Goal: Navigation & Orientation: Find specific page/section

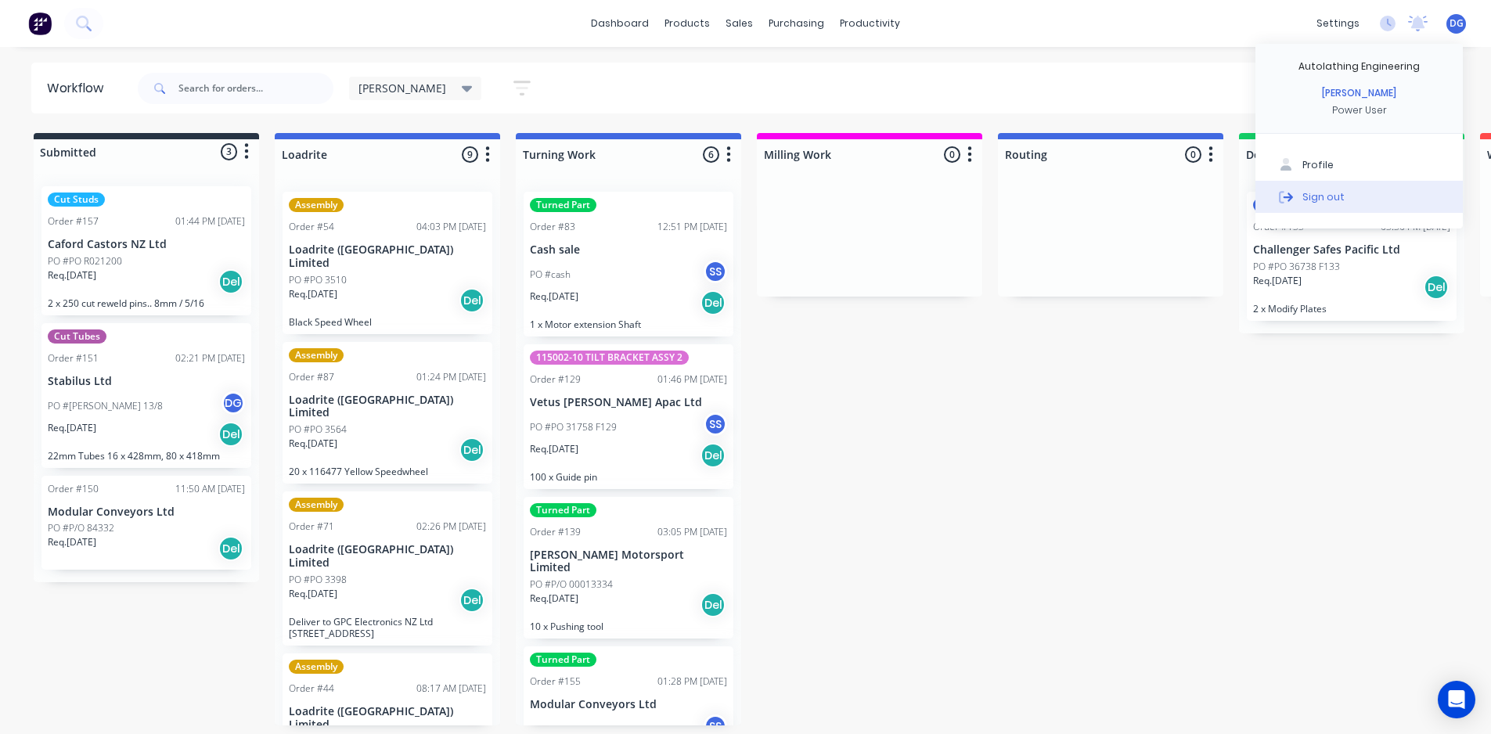
scroll to position [3, 0]
click at [1324, 200] on div "Sign out" at bounding box center [1324, 196] width 42 height 14
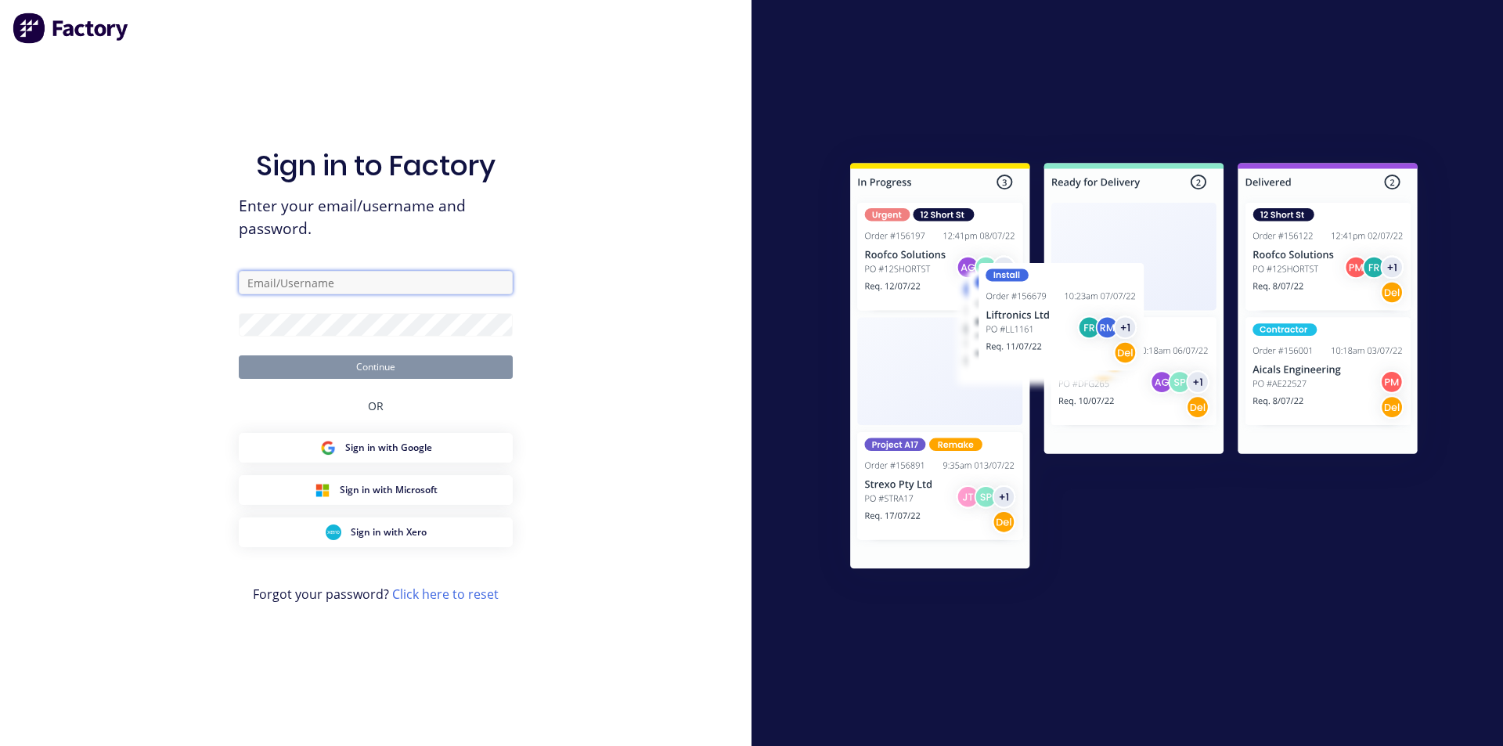
type input "[EMAIL_ADDRESS][DOMAIN_NAME]"
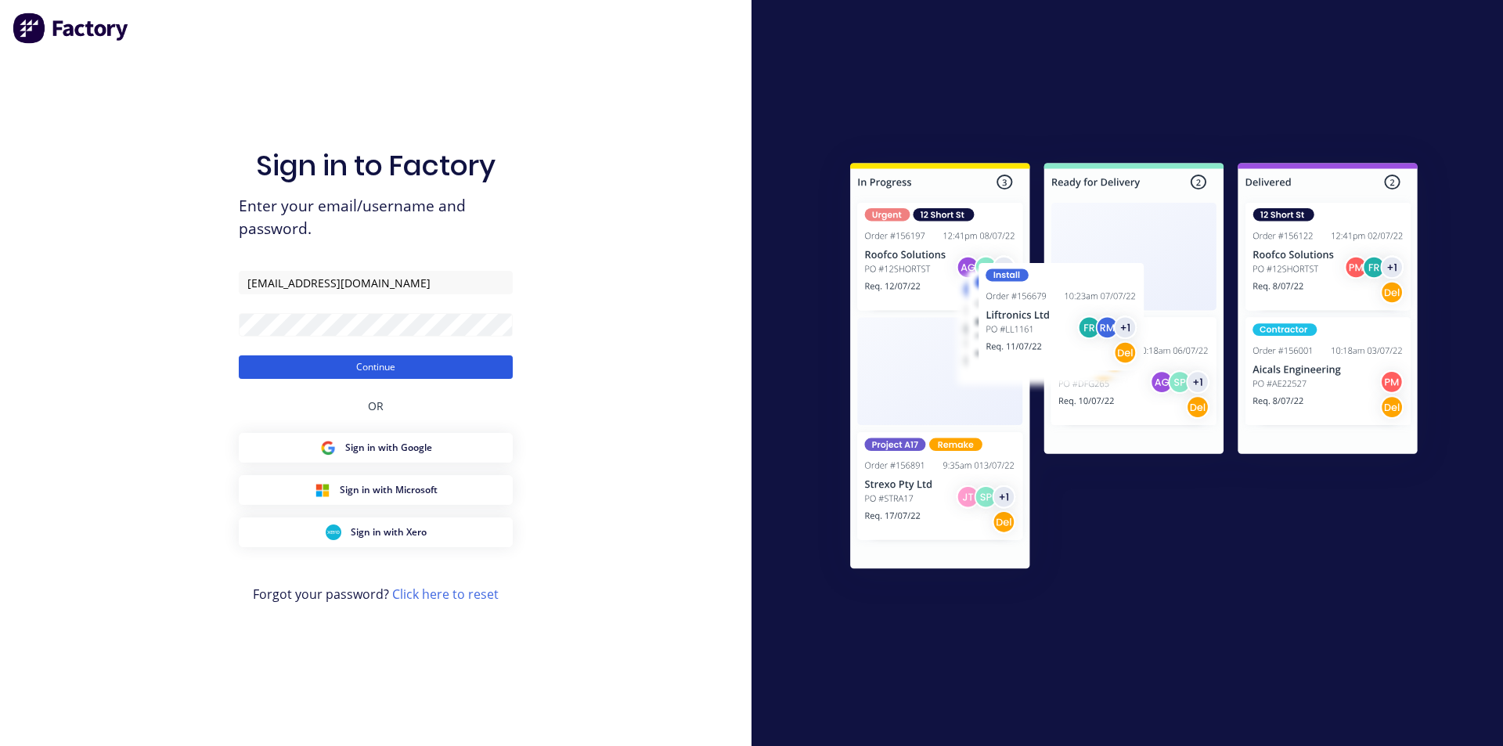
click at [377, 367] on button "Continue" at bounding box center [376, 366] width 274 height 23
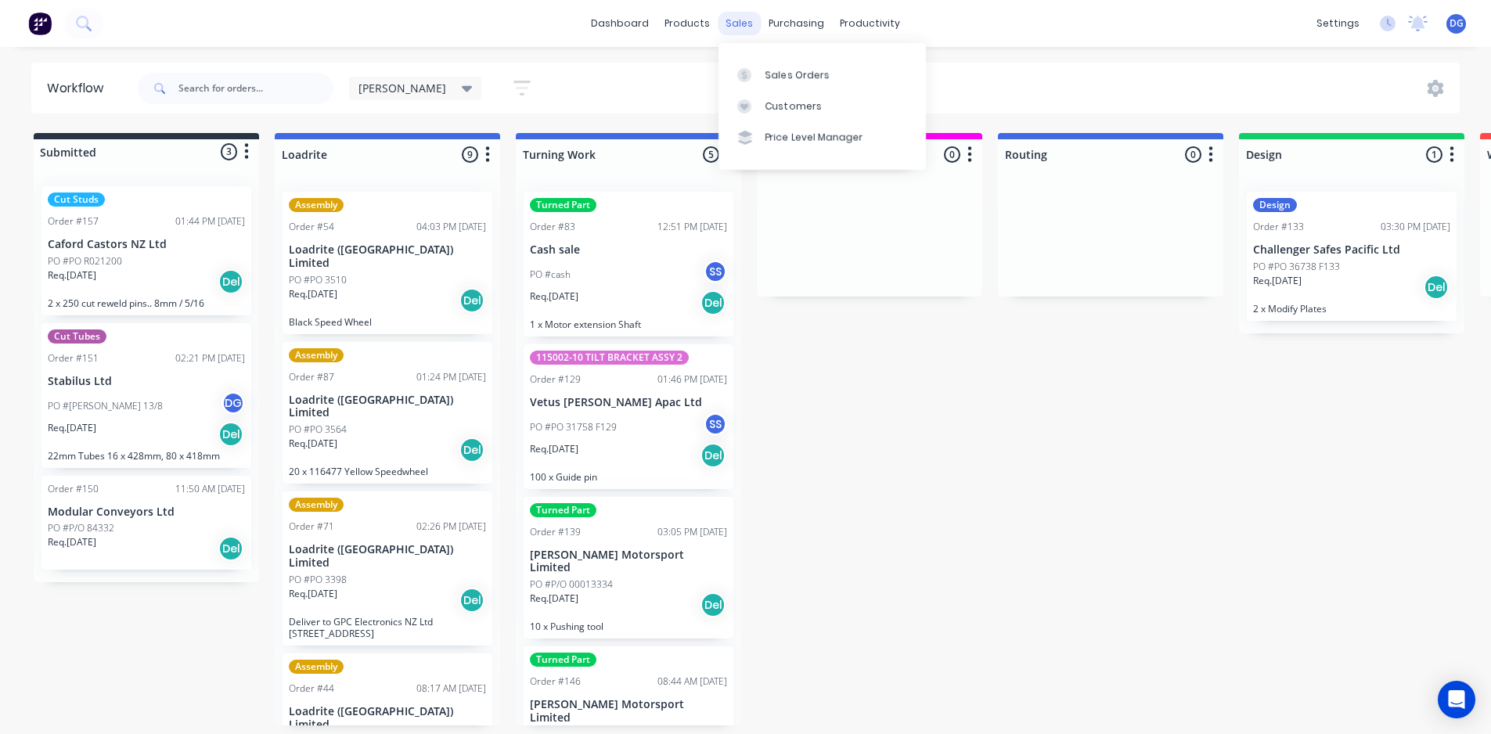
click at [744, 27] on div "sales" at bounding box center [739, 23] width 43 height 23
click at [785, 75] on div "Sales Orders" at bounding box center [798, 75] width 64 height 14
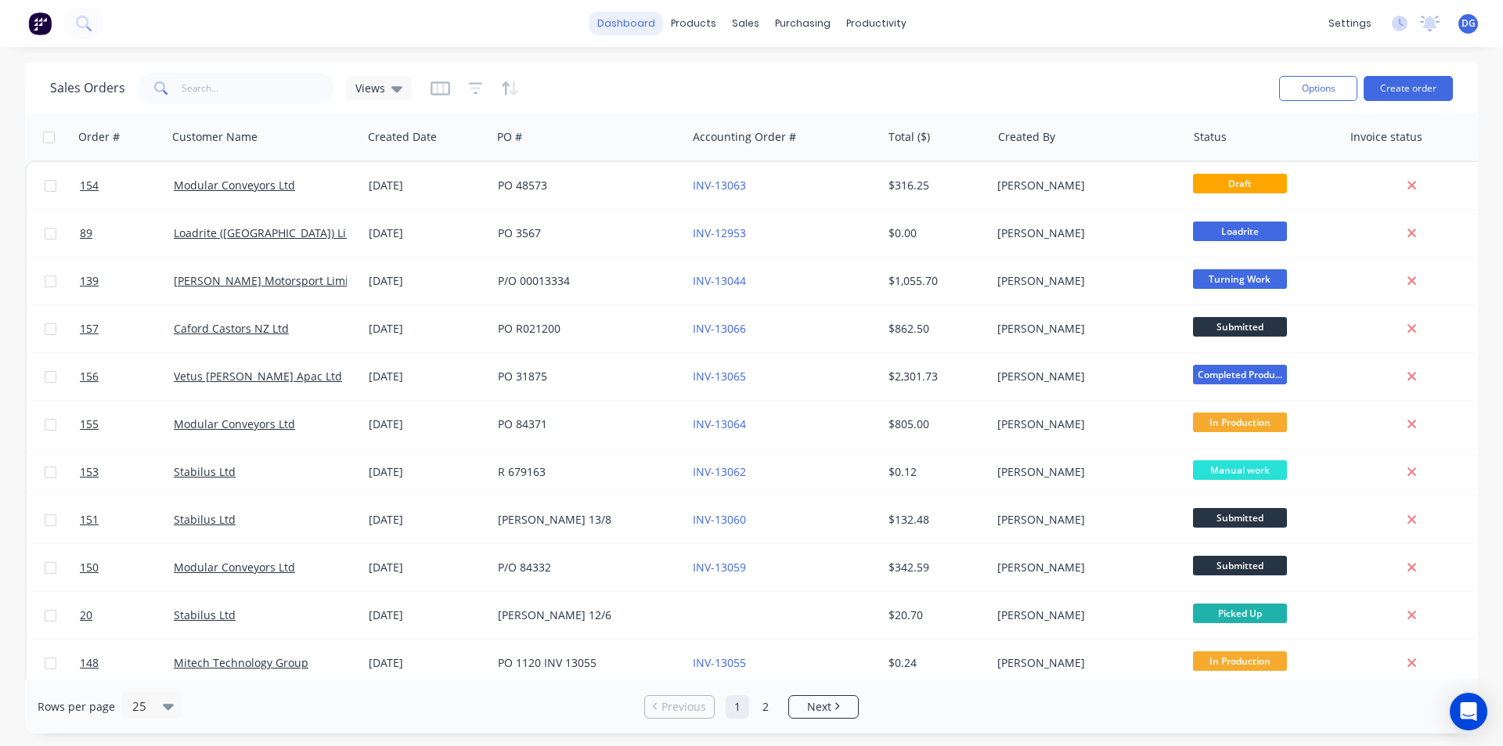
click at [640, 24] on link "dashboard" at bounding box center [626, 23] width 74 height 23
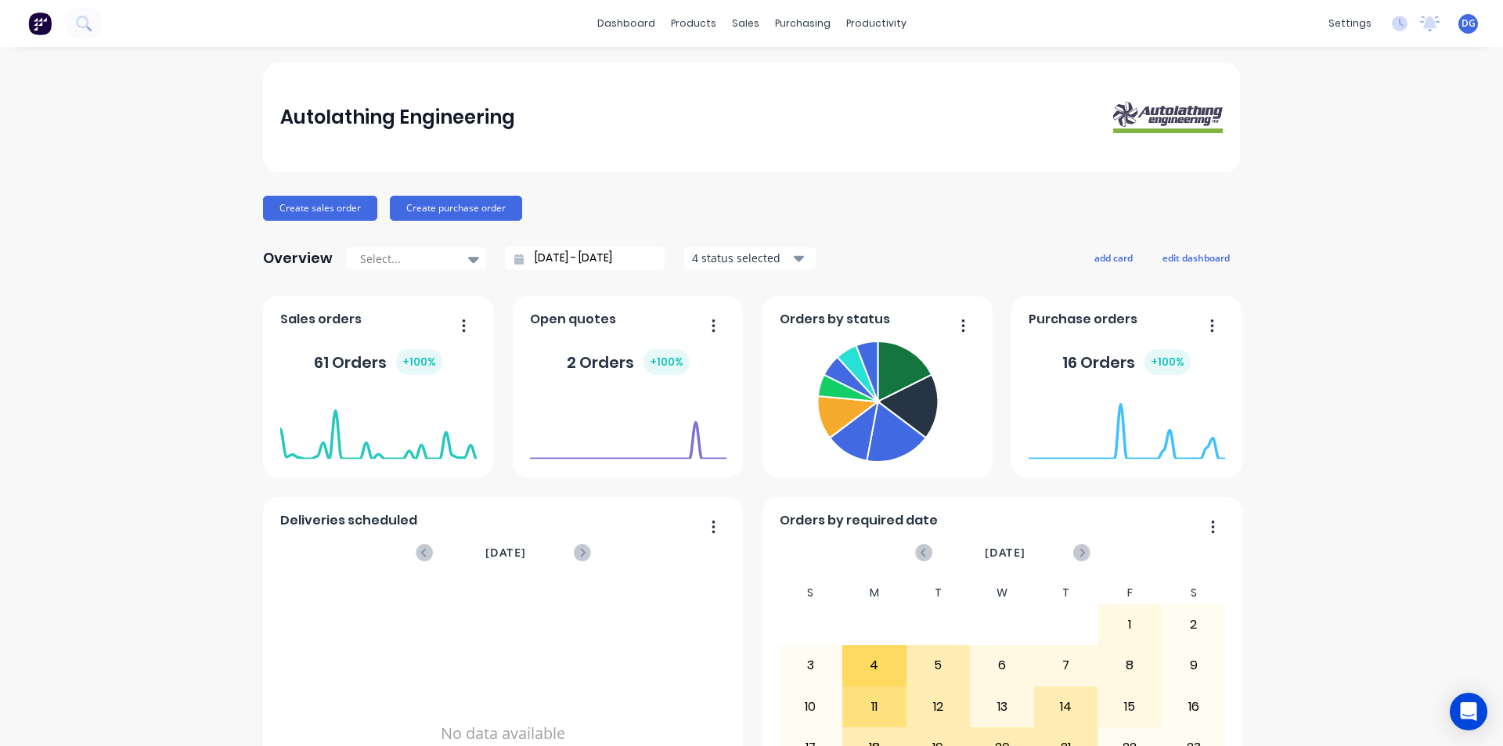
click at [728, 261] on div "4 status selected" at bounding box center [741, 258] width 99 height 16
click at [753, 163] on div "Autolathing Engineering" at bounding box center [751, 118] width 977 height 110
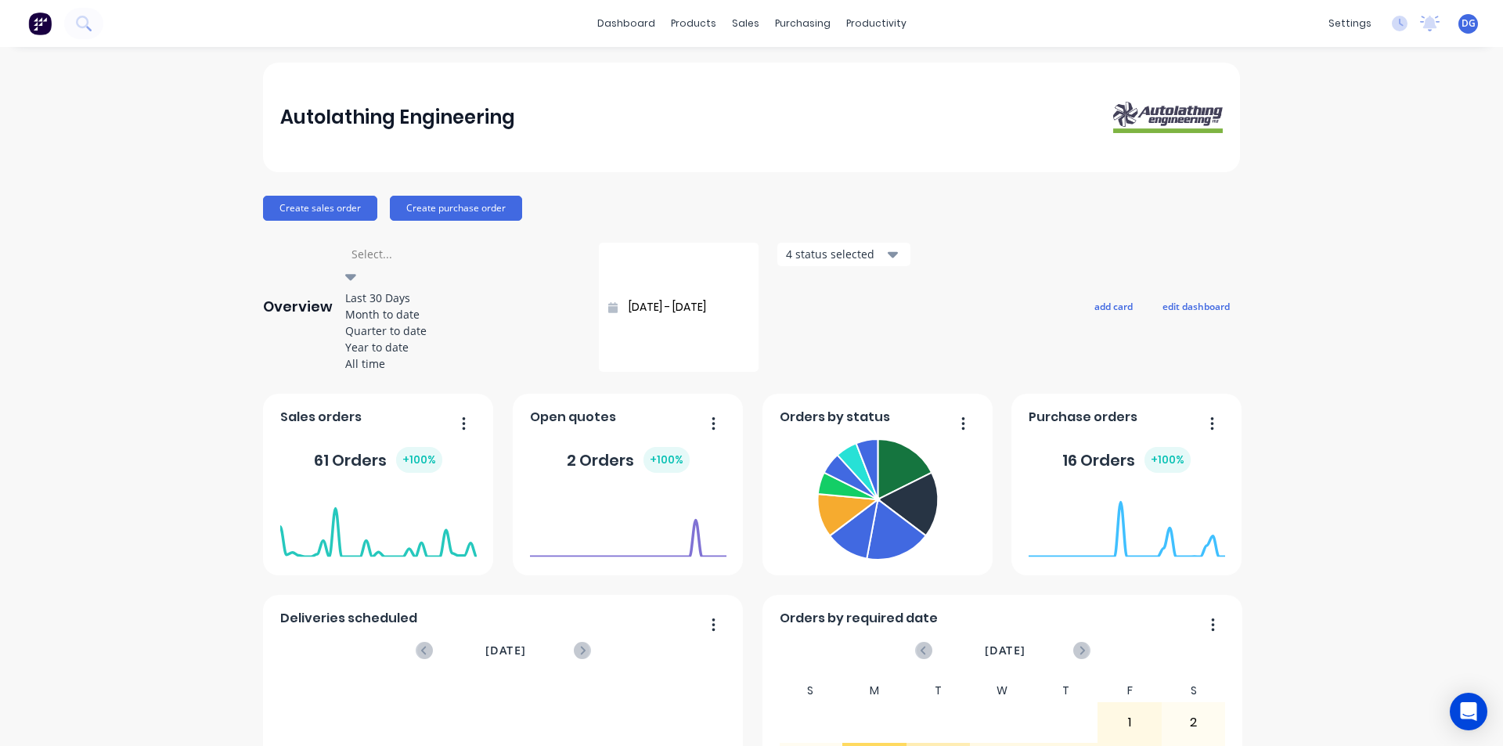
click at [356, 275] on icon at bounding box center [350, 278] width 11 height 6
click at [406, 323] on div "Month to date" at bounding box center [462, 314] width 235 height 16
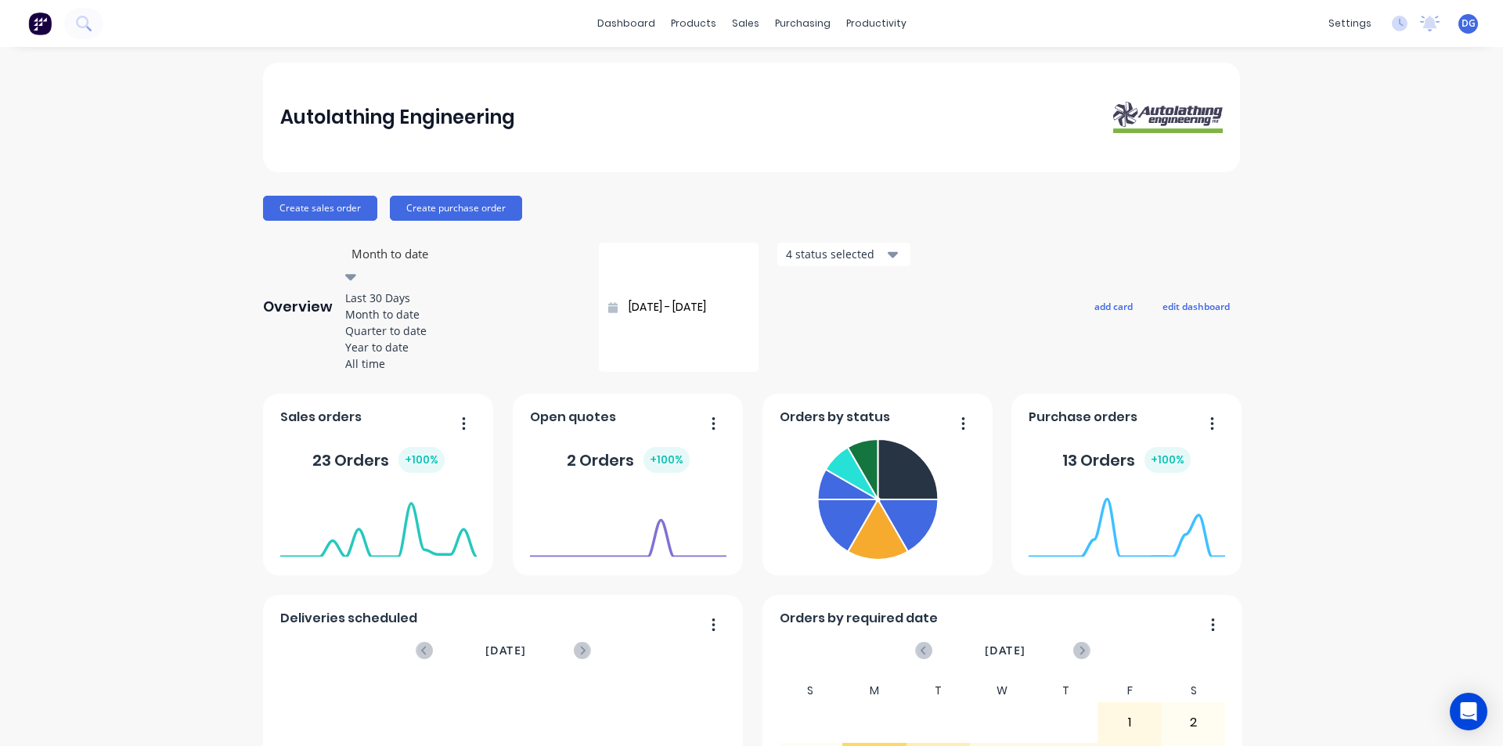
click at [356, 275] on icon at bounding box center [350, 278] width 11 height 6
click at [408, 339] on div "Quarter to date" at bounding box center [462, 331] width 235 height 16
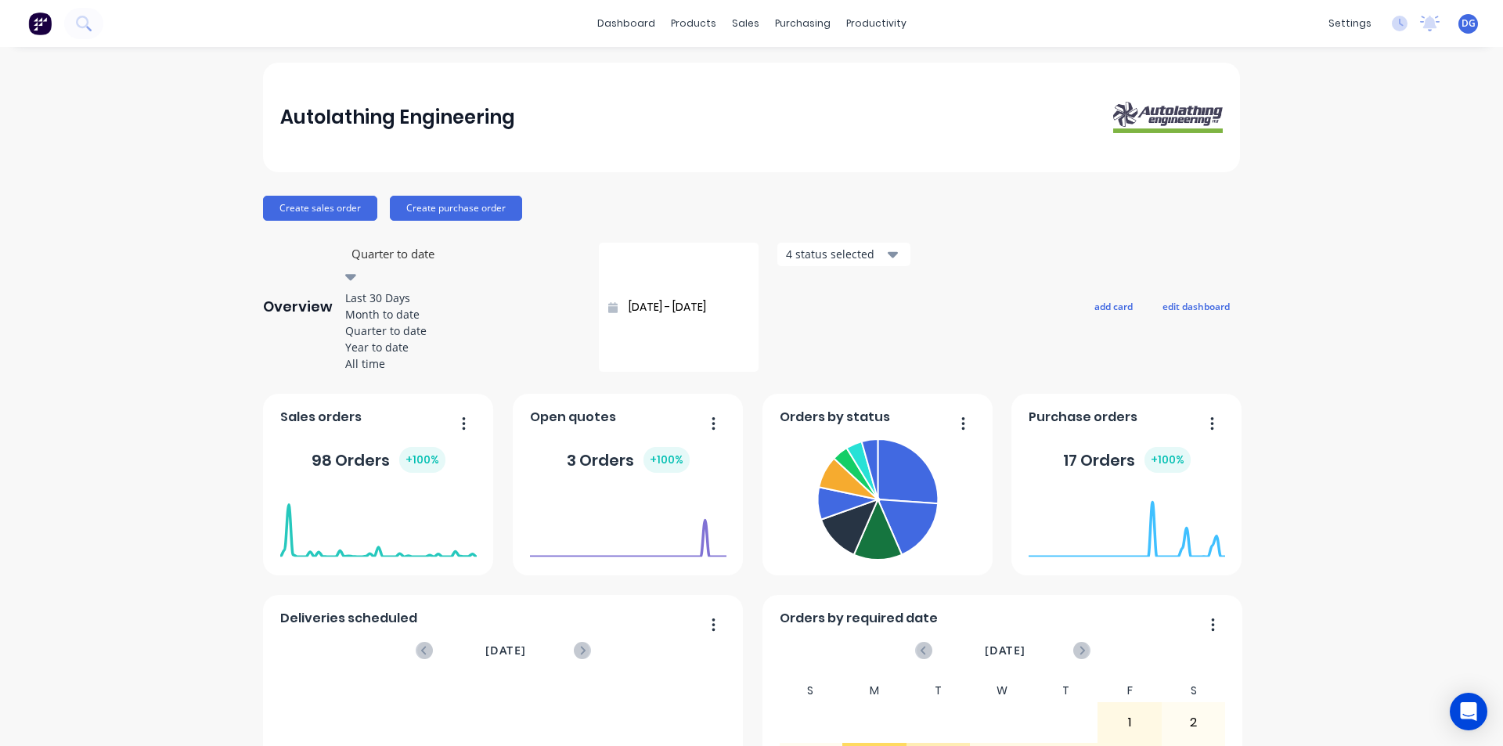
click at [411, 258] on div at bounding box center [462, 254] width 225 height 20
click at [397, 323] on div "Month to date" at bounding box center [462, 314] width 235 height 16
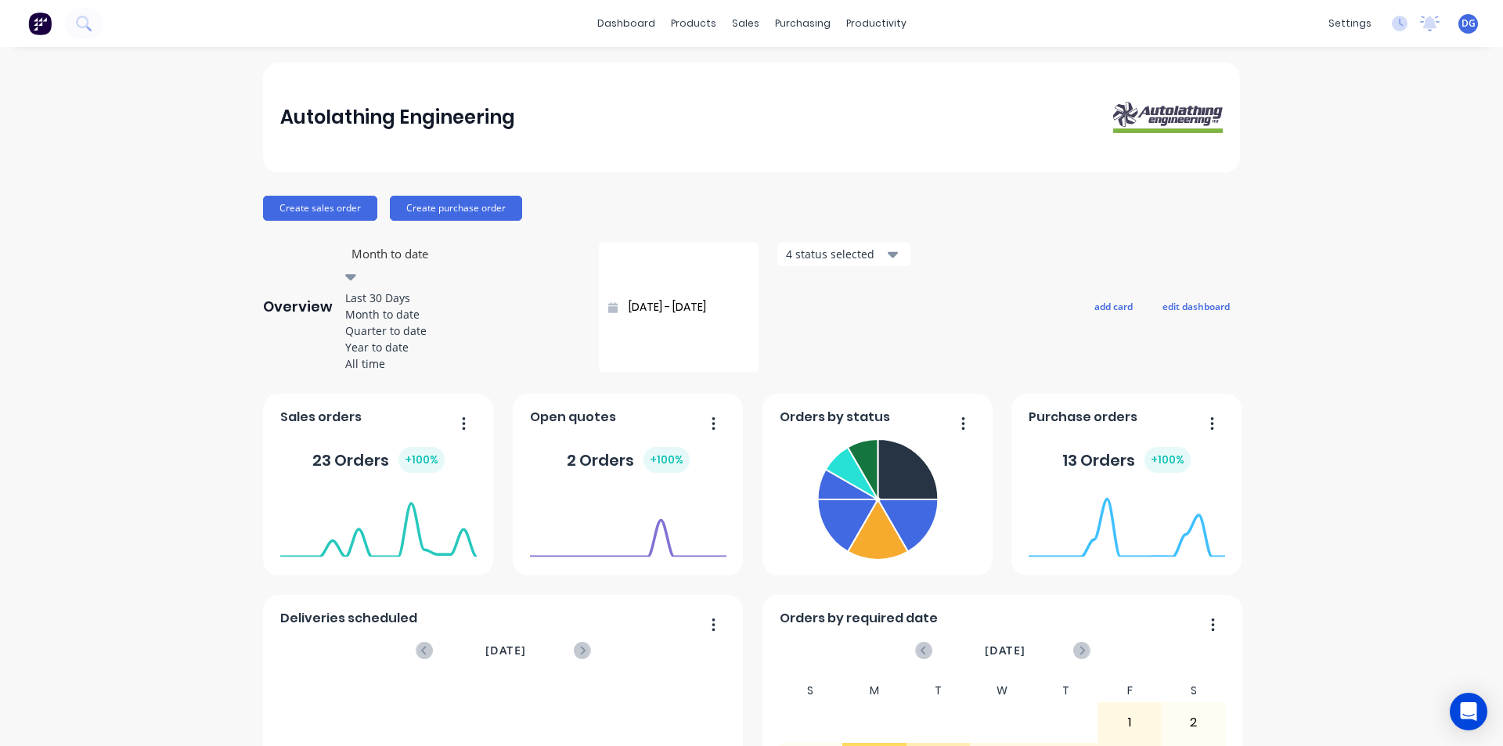
click at [404, 258] on div at bounding box center [462, 254] width 225 height 20
click at [401, 339] on div "Quarter to date" at bounding box center [462, 331] width 235 height 16
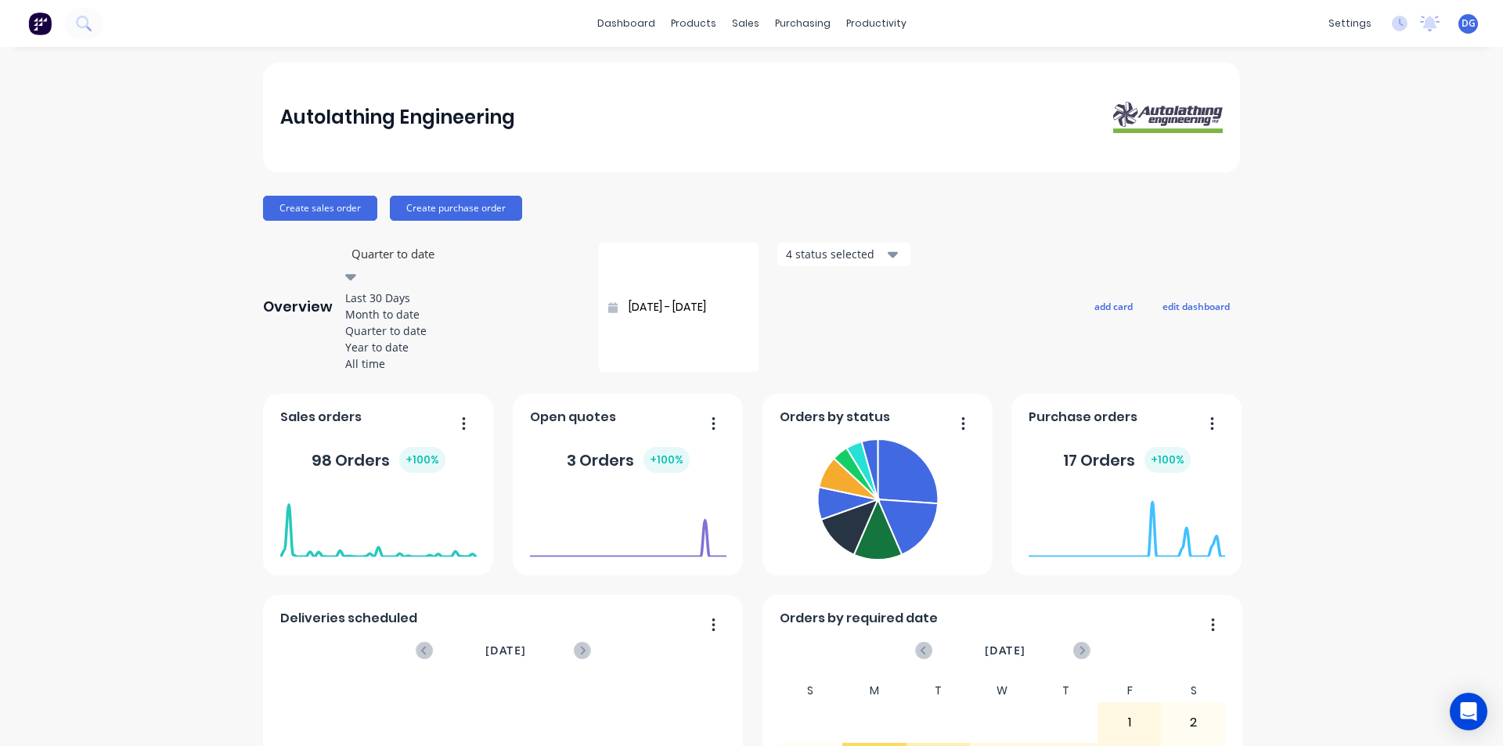
click at [420, 258] on div at bounding box center [462, 254] width 225 height 20
click at [406, 323] on div "Month to date" at bounding box center [462, 314] width 235 height 16
type input "[DATE] - [DATE]"
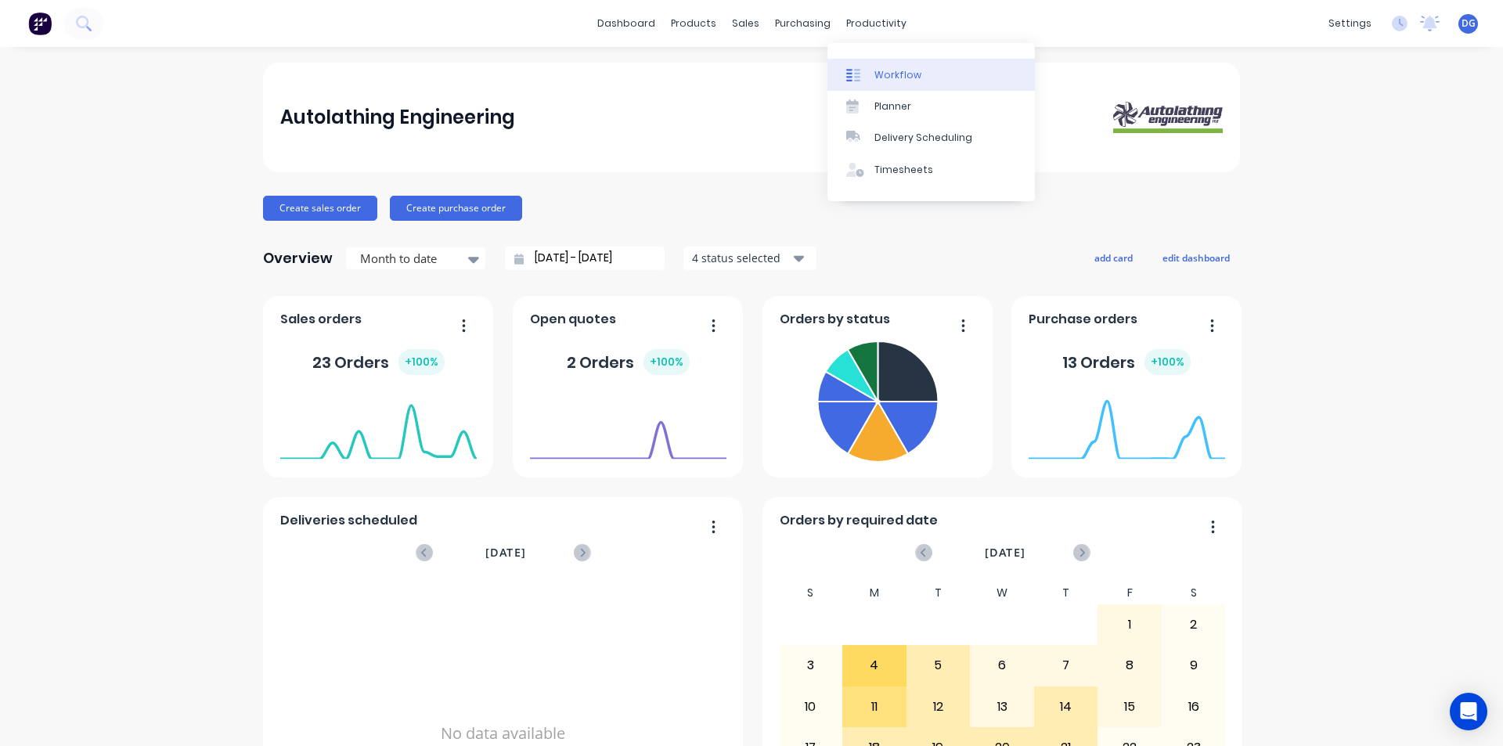
click at [881, 76] on div "Workflow" at bounding box center [897, 75] width 47 height 14
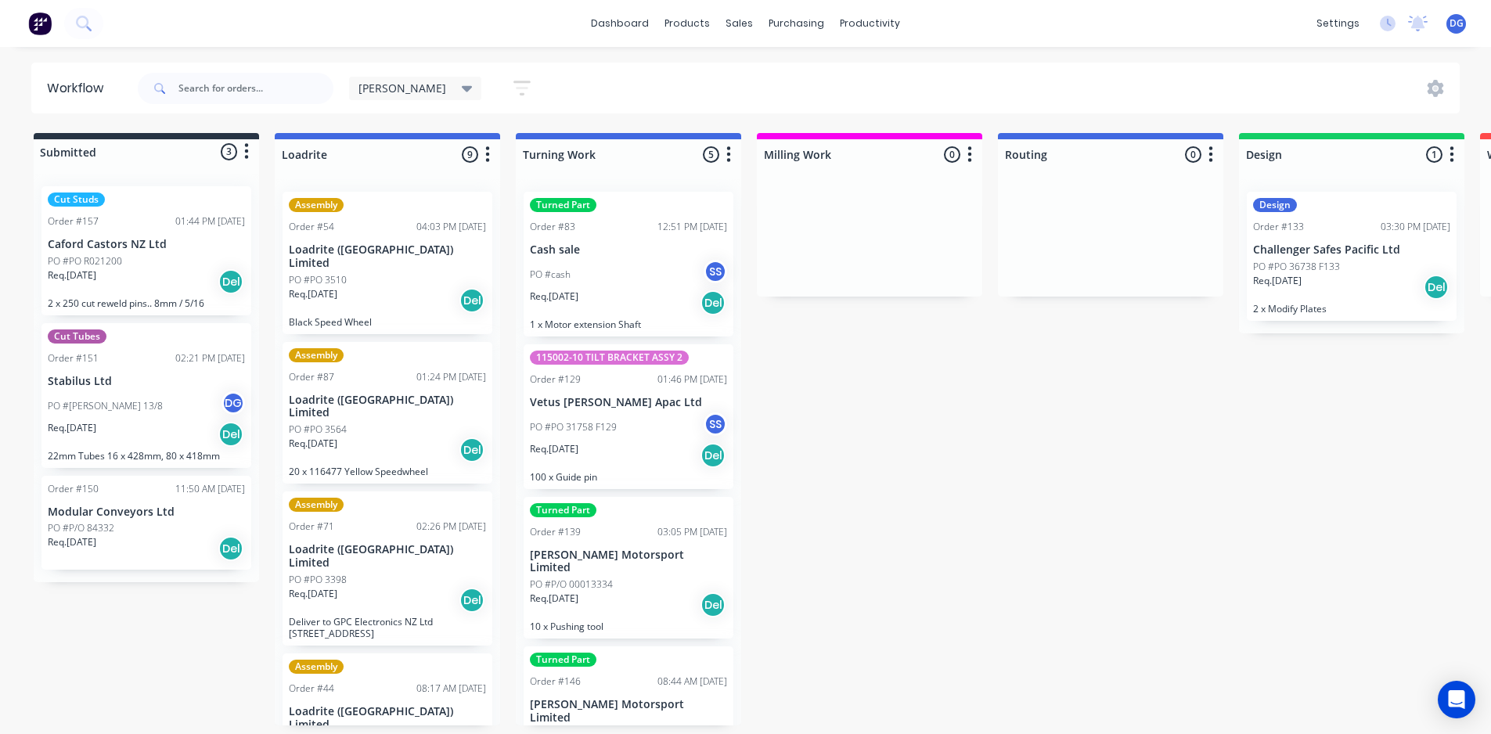
click at [1454, 24] on span "DG" at bounding box center [1457, 23] width 14 height 14
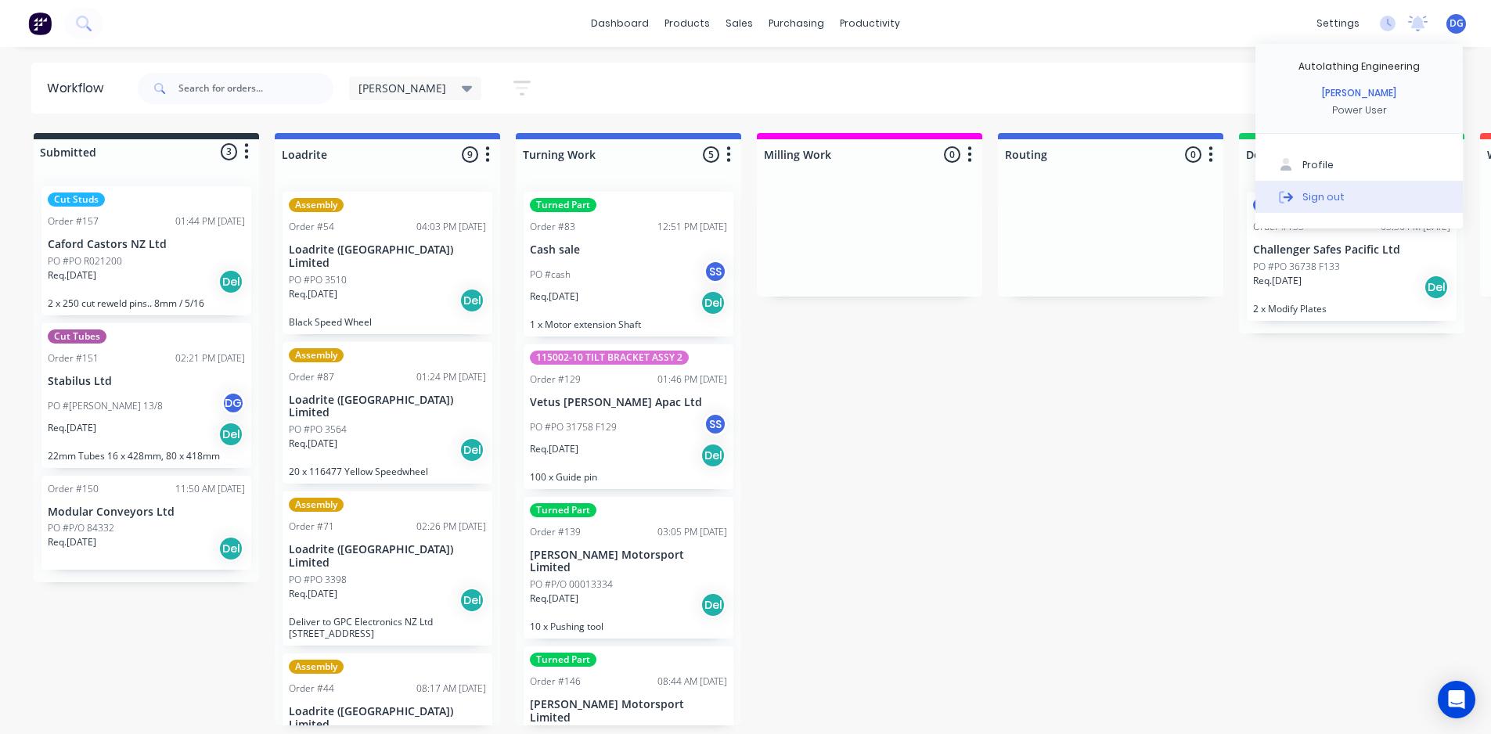
click at [1328, 193] on div "Sign out" at bounding box center [1324, 196] width 42 height 14
